Goal: Find specific page/section: Find specific page/section

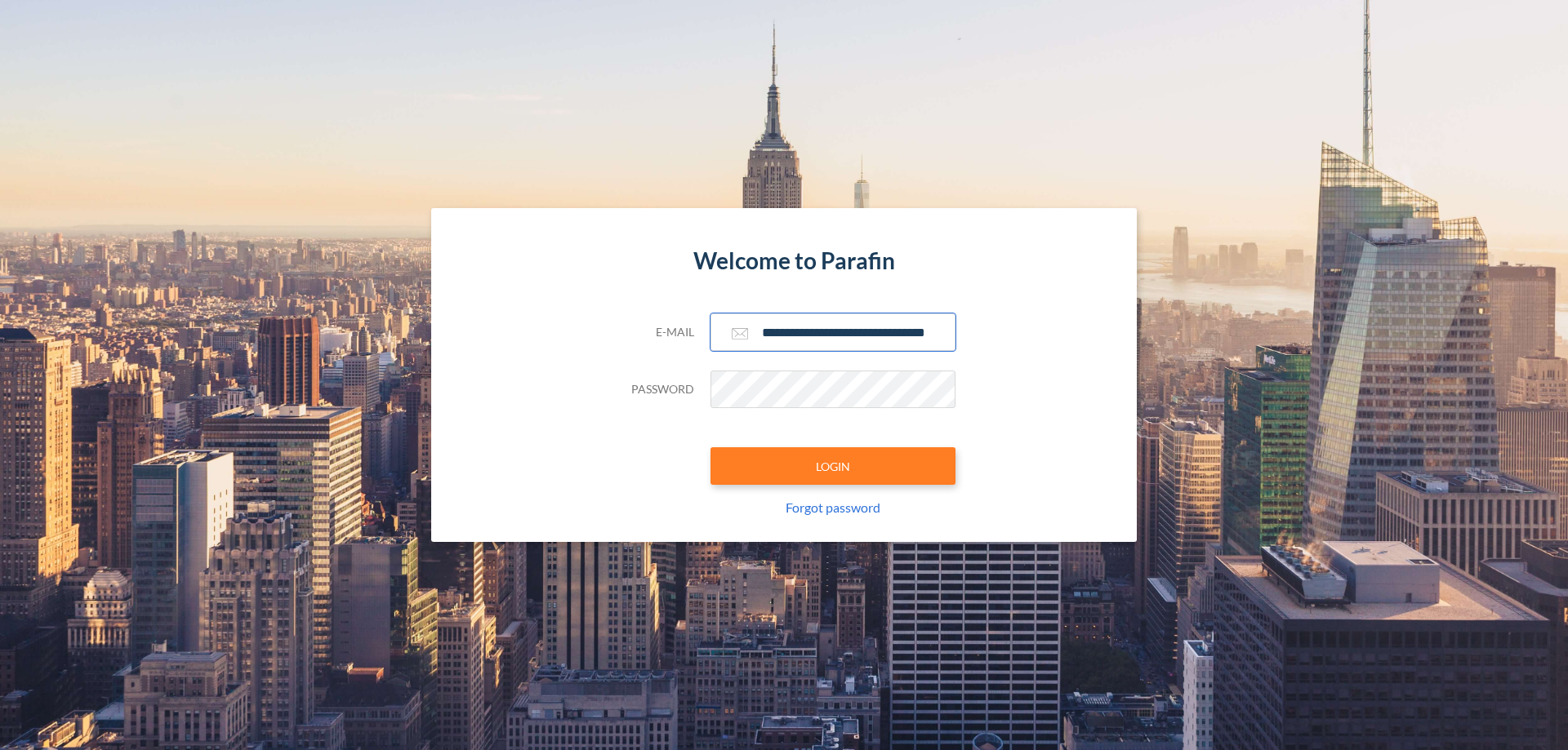
type input "**********"
click at [833, 467] on button "LOGIN" at bounding box center [833, 467] width 245 height 38
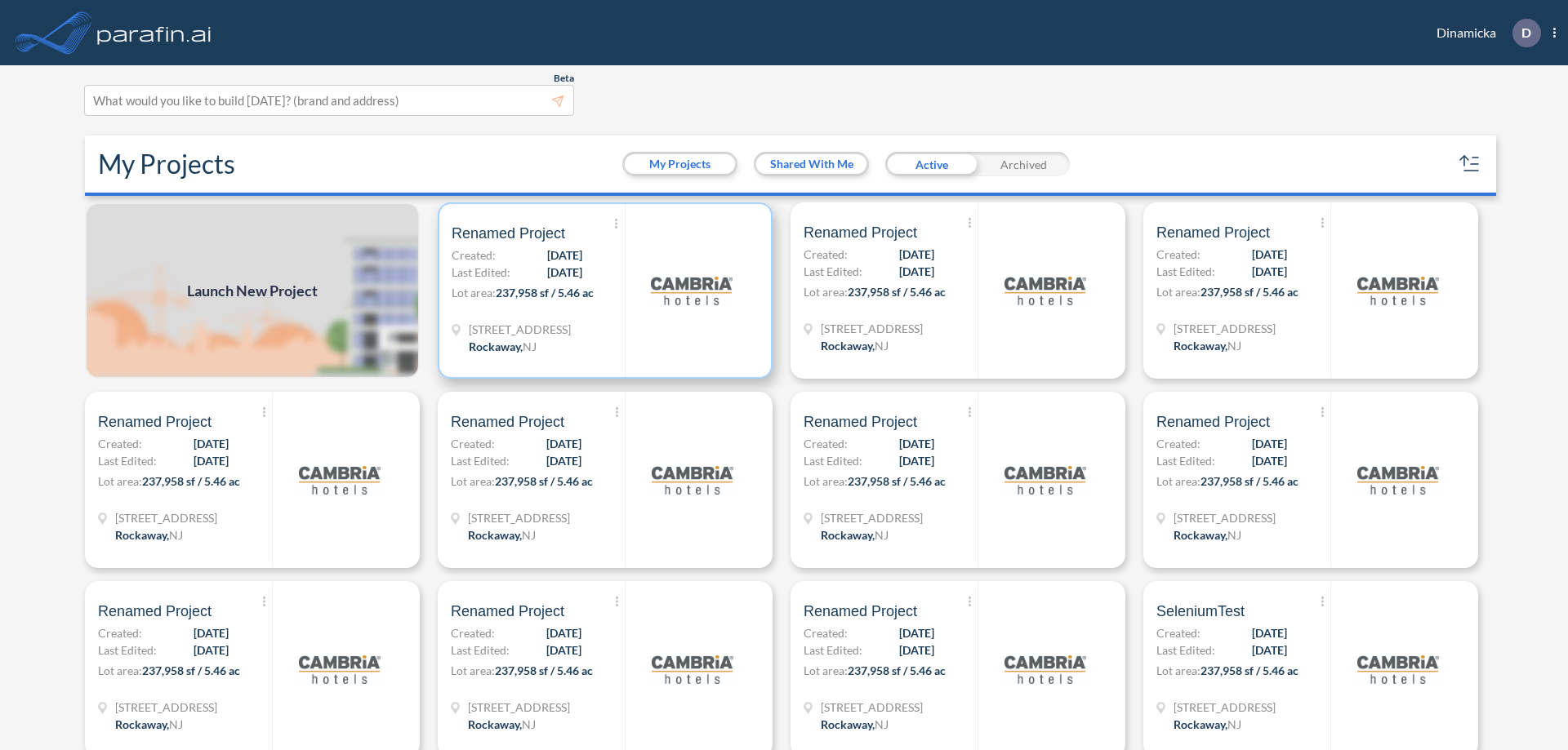
scroll to position [4, 0]
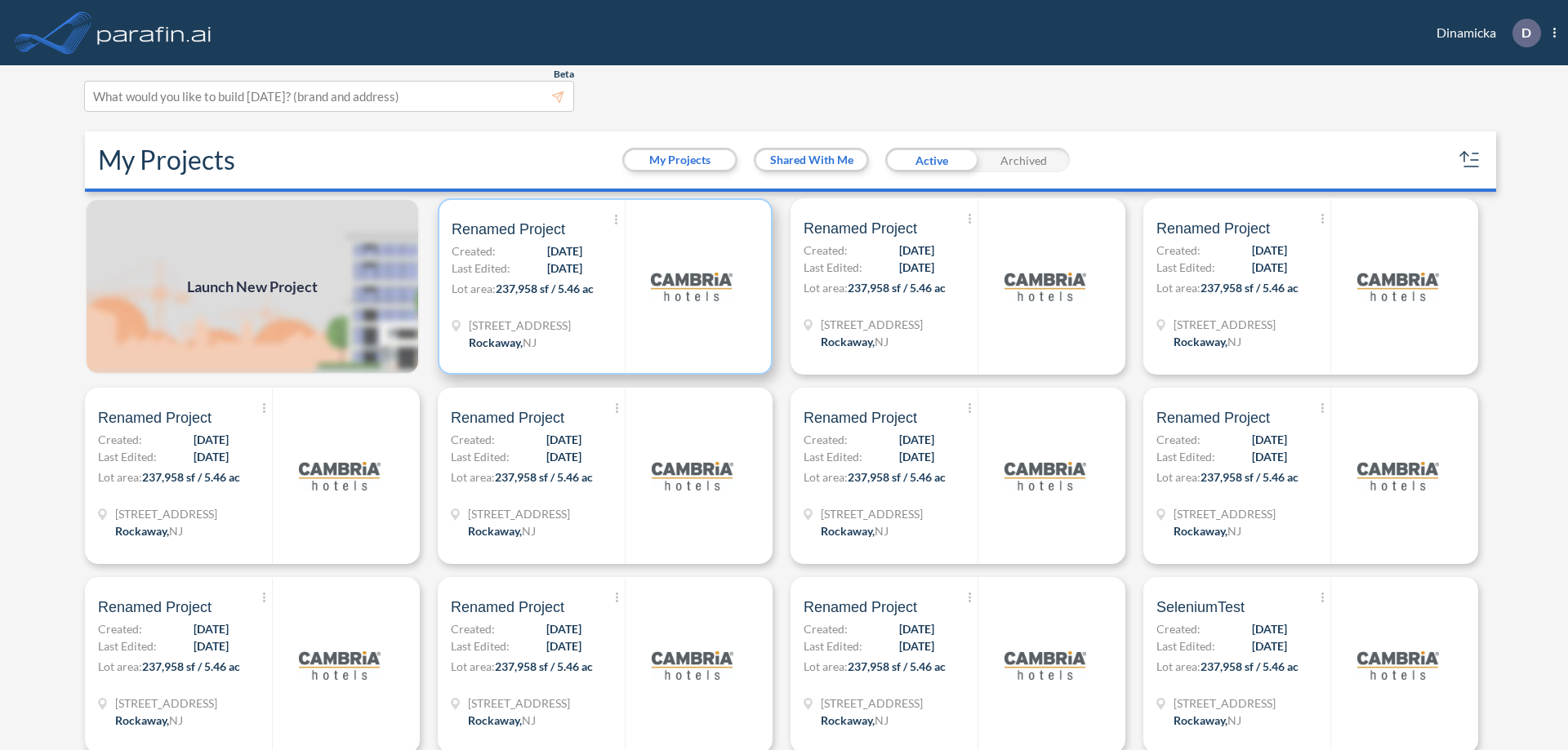
click at [602, 287] on p "Lot area: 237,958 sf / 5.46 ac" at bounding box center [538, 292] width 173 height 24
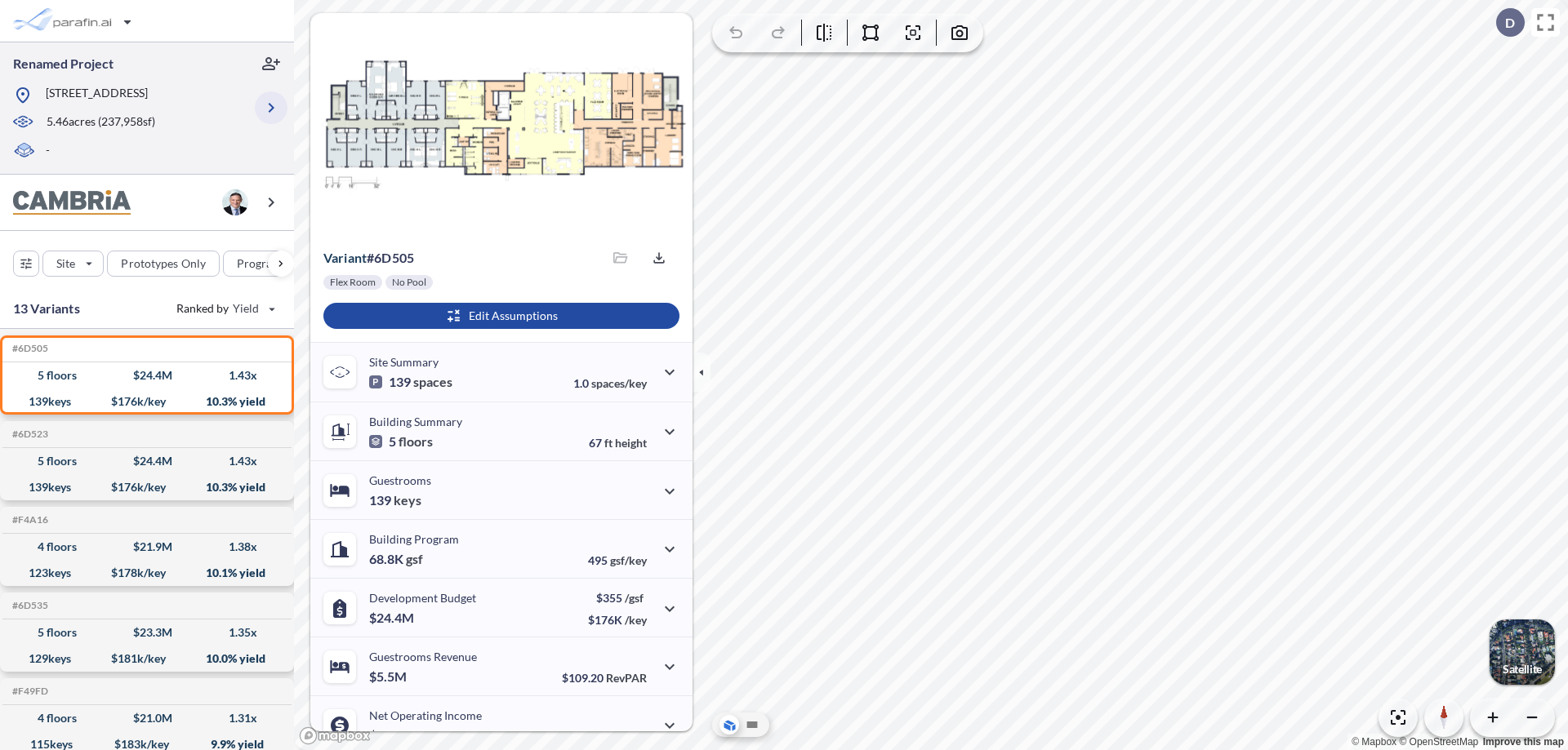
click at [271, 108] on icon "button" at bounding box center [271, 107] width 20 height 20
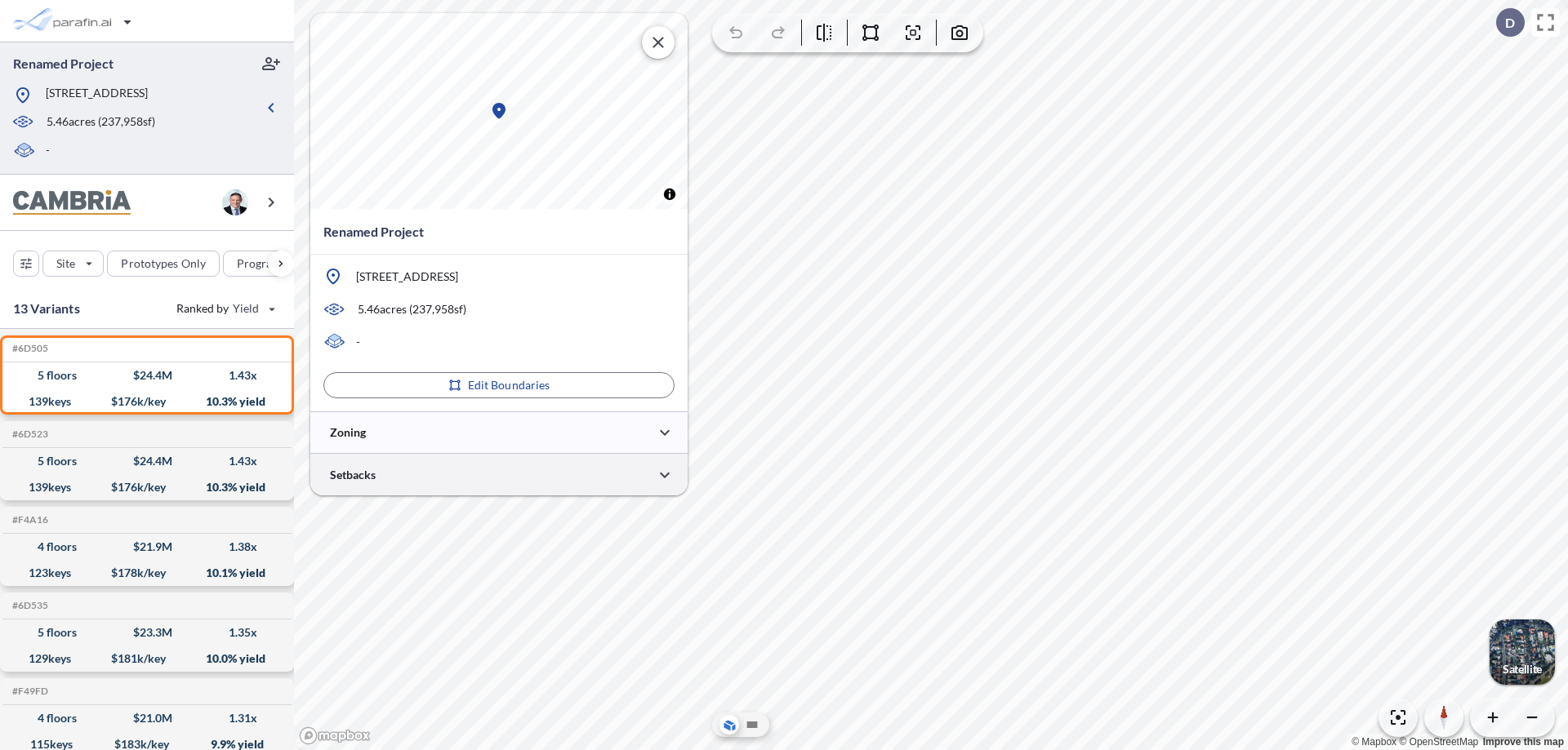
click at [499, 474] on div at bounding box center [498, 474] width 378 height 42
